Goal: Check status: Check status

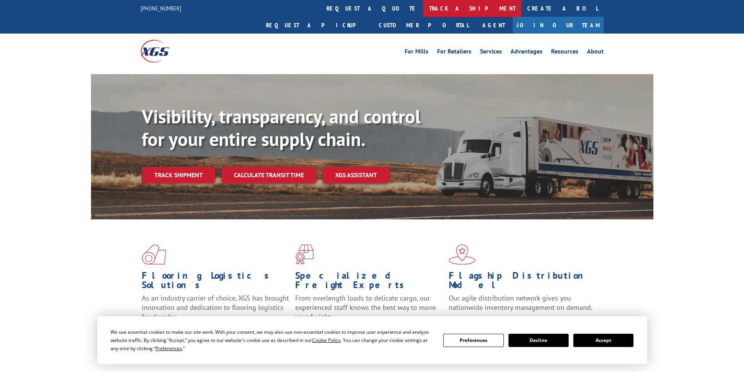
click at [423, 5] on link "track a shipment" at bounding box center [472, 8] width 98 height 17
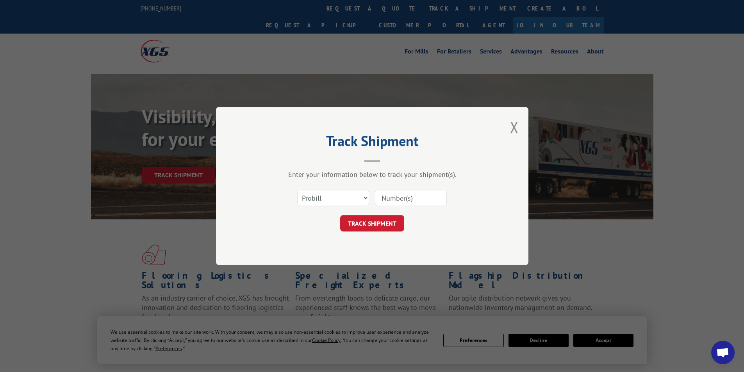
click at [395, 197] on input at bounding box center [411, 198] width 72 height 16
paste input "17027569"
type input "17027569"
click button "TRACK SHIPMENT" at bounding box center [372, 223] width 64 height 16
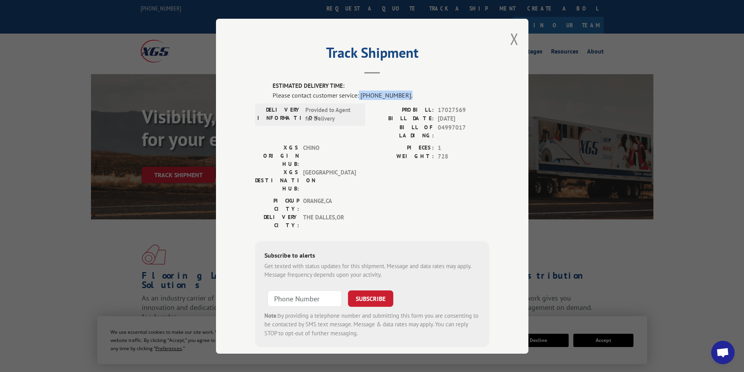
drag, startPoint x: 357, startPoint y: 95, endPoint x: 414, endPoint y: 97, distance: 57.0
click at [414, 97] on div "Please contact customer service: [PHONE_NUMBER]." at bounding box center [381, 94] width 217 height 9
click at [726, 353] on span "Open chat" at bounding box center [722, 353] width 13 height 11
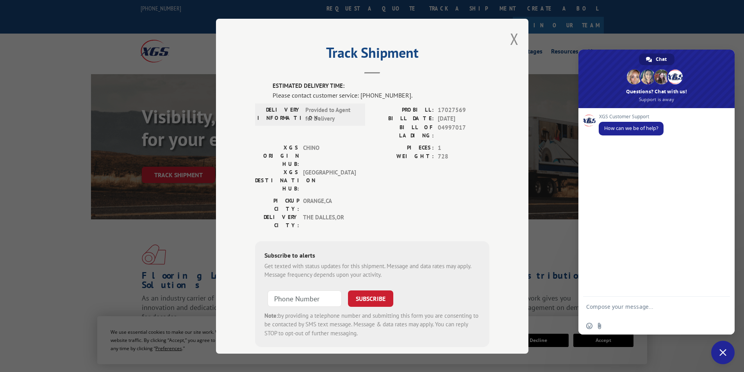
click at [605, 305] on textarea "Compose your message..." at bounding box center [647, 310] width 123 height 14
type textarea "Hi"
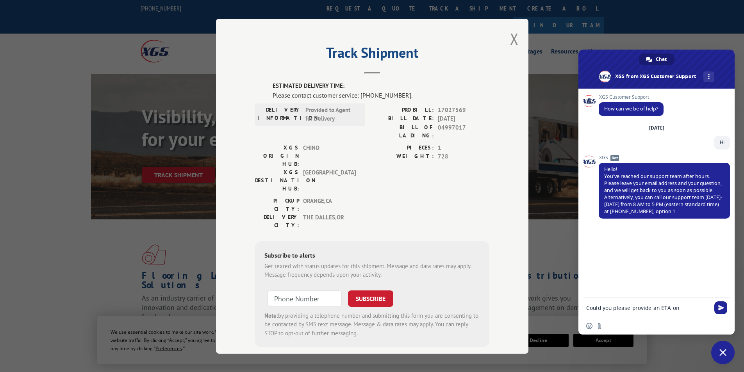
paste textarea "17027569"
type textarea "Could you please provide an ETA on 17027569"
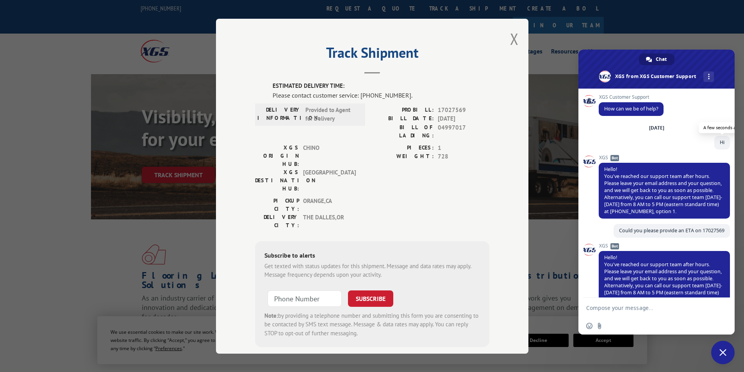
scroll to position [18, 0]
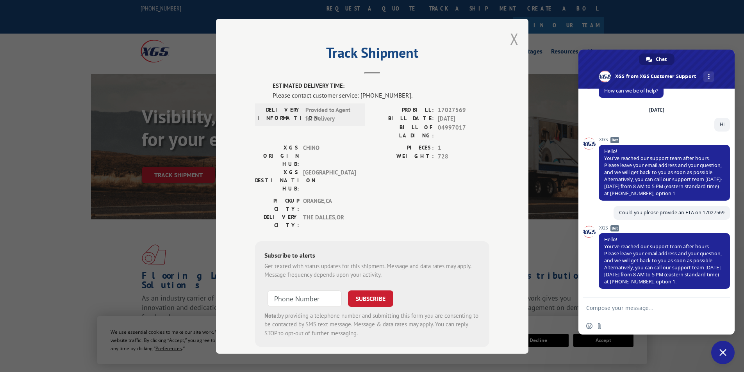
click at [512, 37] on button "Close modal" at bounding box center [514, 39] width 9 height 21
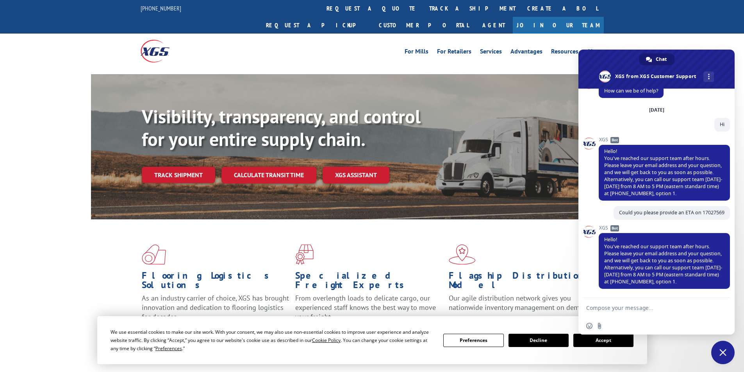
click at [647, 36] on div "For [PERSON_NAME] For Retailers Services Advantages Resources About For [PERSON…" at bounding box center [372, 51] width 744 height 35
